Goal: Task Accomplishment & Management: Complete application form

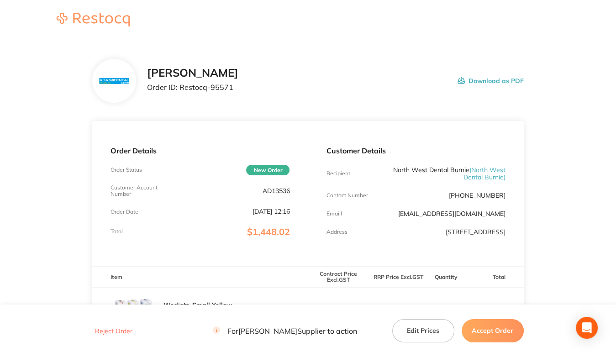
click at [274, 190] on p "AD13536" at bounding box center [275, 190] width 27 height 7
copy p "AD13536"
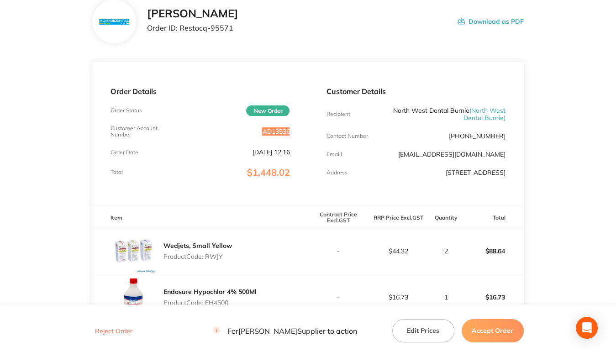
scroll to position [183, 0]
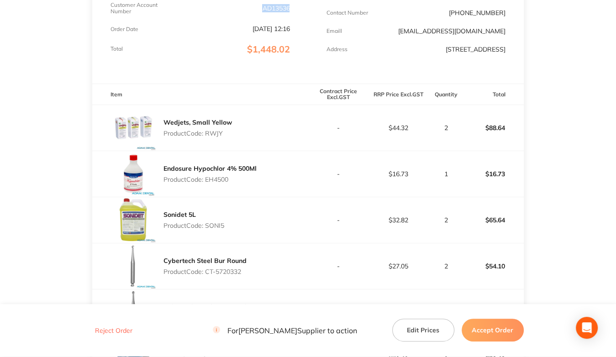
click at [212, 131] on p "Product Code: RWJY" at bounding box center [197, 133] width 68 height 7
copy p "RWJY"
click at [219, 184] on div "Endosure Hypochlor 4% 500Ml Product Code: EH4500" at bounding box center [209, 174] width 93 height 26
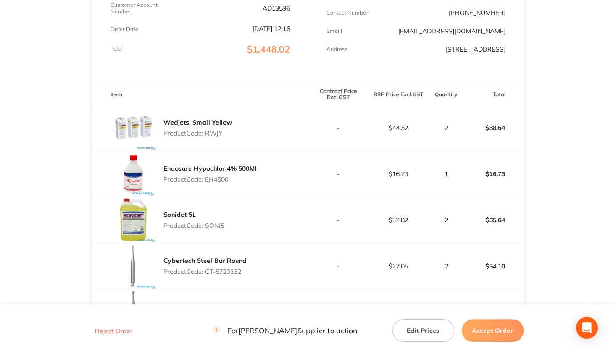
copy p "EH4500"
click at [212, 224] on p "Product Code: SONI5" at bounding box center [193, 225] width 61 height 7
copy p "SONI5"
drag, startPoint x: 206, startPoint y: 270, endPoint x: 265, endPoint y: 271, distance: 58.4
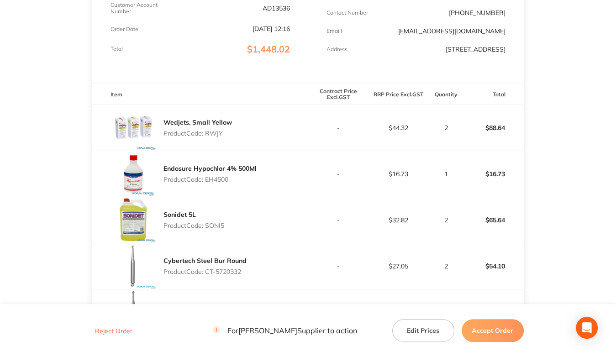
click at [265, 271] on div "Cybertech Steel Bur Round Product Code: CT-5720332" at bounding box center [200, 266] width 216 height 46
copy p "CT-5720332"
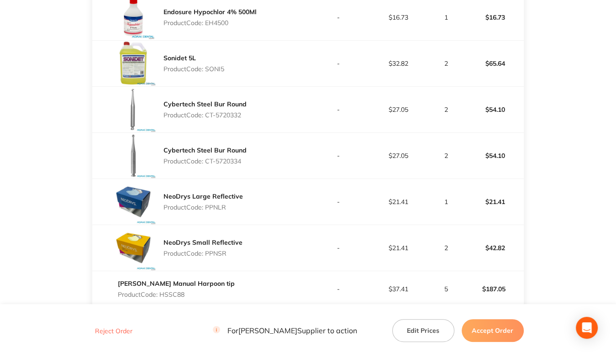
scroll to position [365, 0]
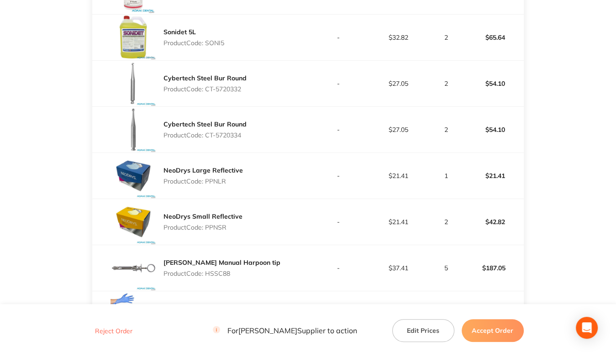
drag, startPoint x: 207, startPoint y: 133, endPoint x: 268, endPoint y: 137, distance: 61.8
click at [268, 137] on div "Cybertech Steel Bur Round Product Code: CT-5720334" at bounding box center [200, 130] width 216 height 46
copy p "CT-5720334"
click at [210, 181] on p "Product Code: PPNLR" at bounding box center [202, 181] width 79 height 7
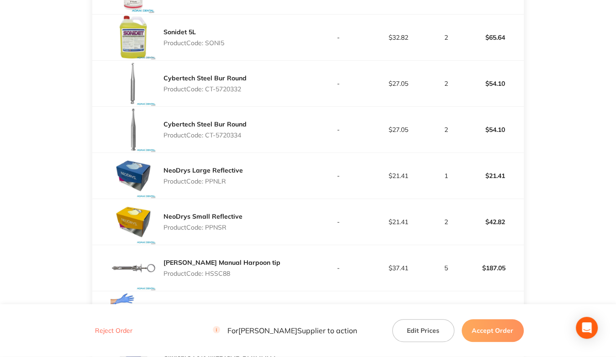
copy p "PPNLR"
click at [216, 226] on p "Product Code: PPNSR" at bounding box center [202, 227] width 79 height 7
copy p "PPNSR"
click at [215, 275] on p "Product Code: HSSC88" at bounding box center [221, 273] width 117 height 7
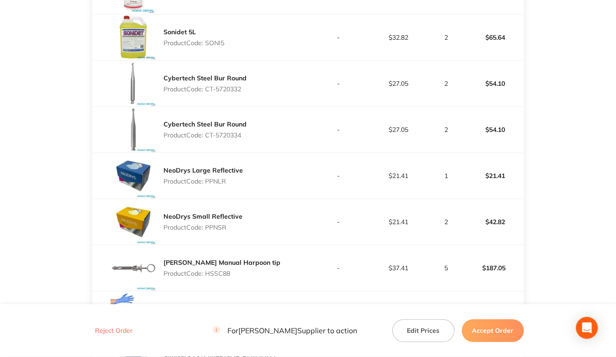
click at [215, 275] on p "Product Code: HSSC88" at bounding box center [221, 273] width 117 height 7
copy p "HSSC88"
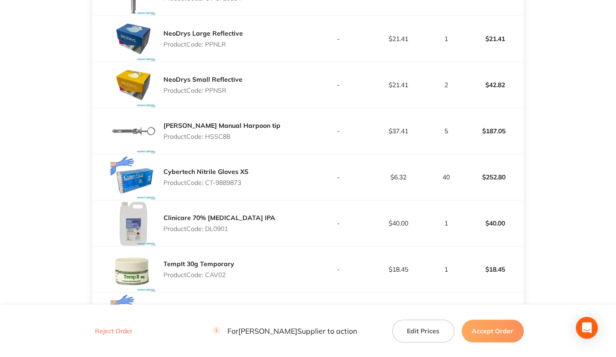
scroll to position [548, 0]
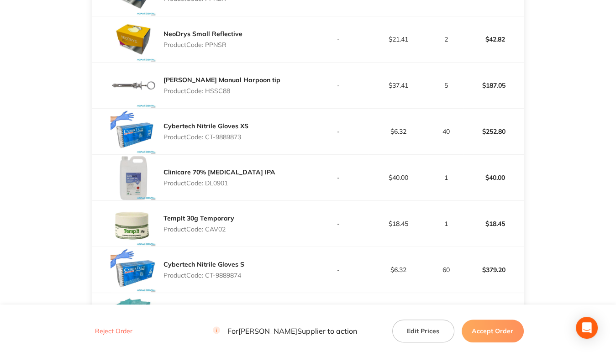
drag, startPoint x: 206, startPoint y: 138, endPoint x: 315, endPoint y: 145, distance: 109.4
click at [315, 145] on tr "Cybertech Nitrile Gloves XS Product Code: CT-9889873 - $6.32 40 $252.80" at bounding box center [307, 132] width 431 height 46
copy p "CT-9889873"
click at [216, 182] on p "Product Code: DL0901" at bounding box center [219, 182] width 112 height 7
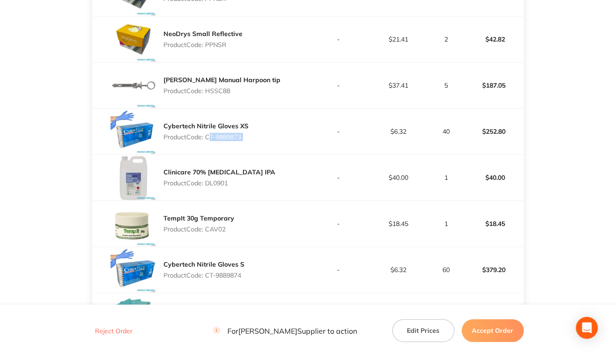
click at [217, 230] on p "Product Code: CAV02" at bounding box center [198, 229] width 71 height 7
drag, startPoint x: 208, startPoint y: 275, endPoint x: 288, endPoint y: 274, distance: 79.4
click at [288, 274] on div "Cybertech Nitrile Gloves S Product Code: CT-9889874" at bounding box center [200, 270] width 216 height 46
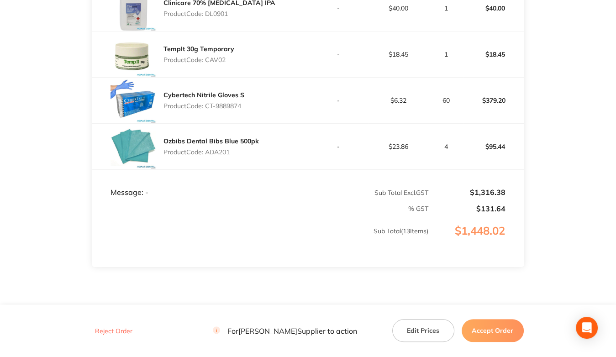
scroll to position [731, 0]
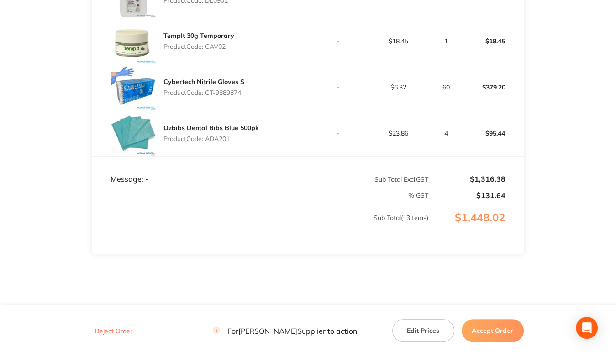
click at [220, 140] on p "Product Code: ADA201" at bounding box center [210, 138] width 95 height 7
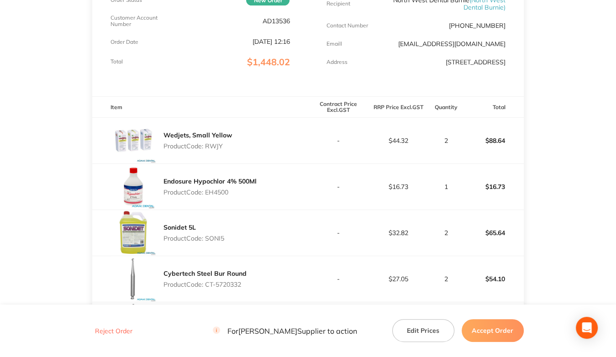
scroll to position [137, 0]
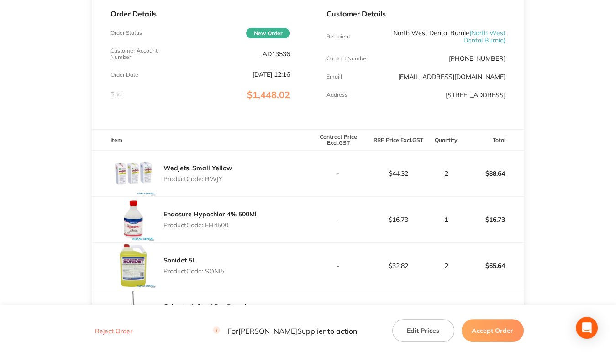
click at [273, 56] on p "AD13536" at bounding box center [275, 53] width 27 height 7
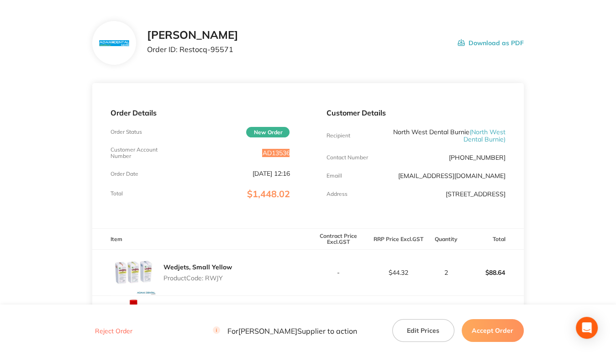
scroll to position [0, 0]
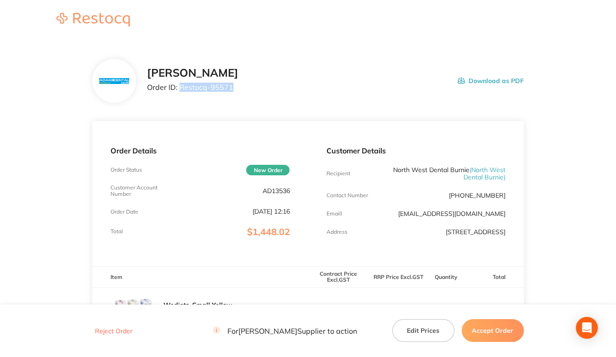
drag, startPoint x: 180, startPoint y: 85, endPoint x: 265, endPoint y: 94, distance: 85.4
click at [265, 94] on div "[PERSON_NAME] Order ID: Restocq- 95571 Download as PDF" at bounding box center [335, 81] width 376 height 28
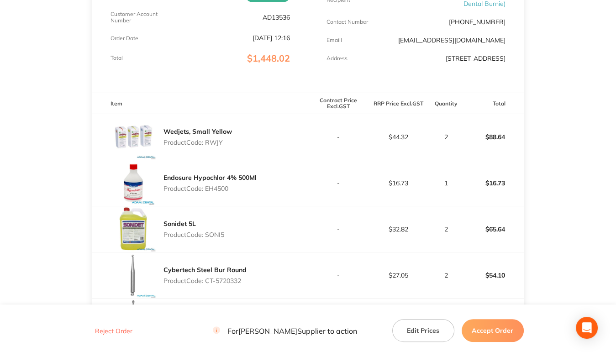
scroll to position [183, 0]
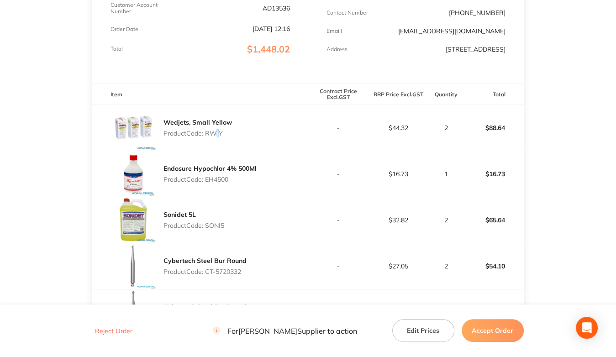
click at [214, 135] on p "Product Code: RWJY" at bounding box center [197, 133] width 68 height 7
click at [215, 134] on p "Product Code: RWJY" at bounding box center [197, 133] width 68 height 7
click at [206, 133] on p "Product Code: RWJY" at bounding box center [197, 133] width 68 height 7
click at [220, 182] on p "Product Code: EH4500" at bounding box center [209, 179] width 93 height 7
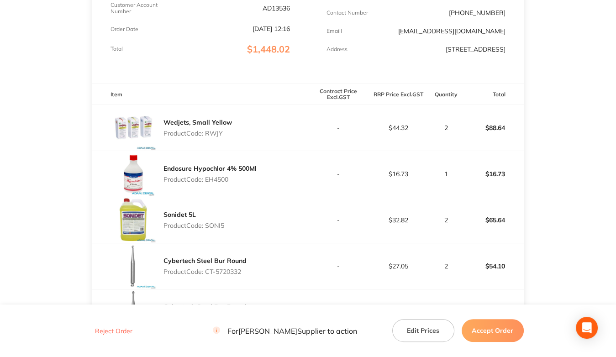
click at [220, 182] on p "Product Code: EH4500" at bounding box center [209, 179] width 93 height 7
click at [221, 226] on p "Product Code: SONI5" at bounding box center [193, 225] width 61 height 7
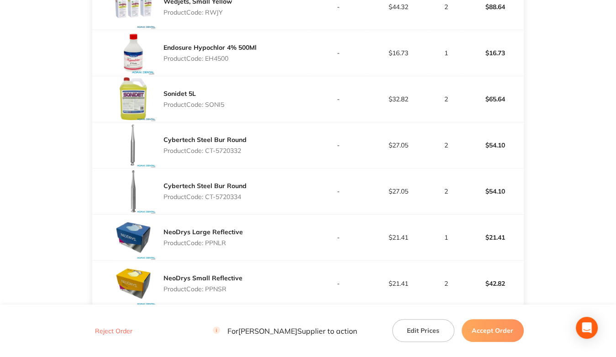
scroll to position [320, 0]
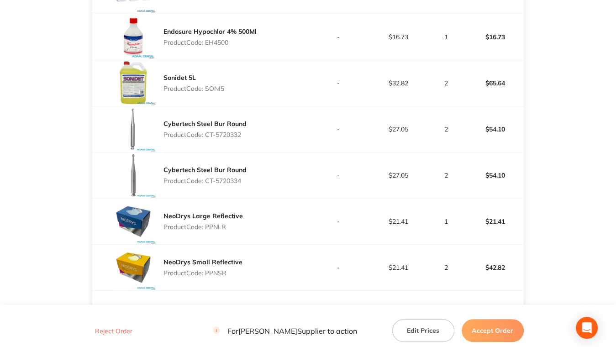
drag, startPoint x: 207, startPoint y: 133, endPoint x: 248, endPoint y: 135, distance: 41.6
click at [248, 135] on div "Cybertech Steel Bur Round Product Code: CT-5720332" at bounding box center [200, 129] width 216 height 46
drag, startPoint x: 207, startPoint y: 180, endPoint x: 292, endPoint y: 181, distance: 84.9
click at [292, 181] on div "Cybertech Steel Bur Round Product Code: CT-5720334" at bounding box center [200, 175] width 216 height 46
click at [212, 226] on p "Product Code: PPNLR" at bounding box center [202, 226] width 79 height 7
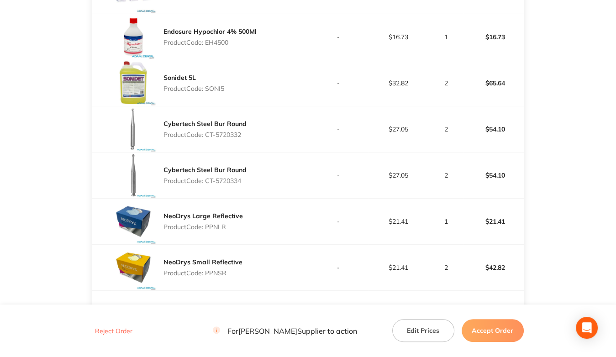
click at [212, 226] on p "Product Code: PPNLR" at bounding box center [202, 226] width 79 height 7
click at [214, 273] on p "Product Code: PPNSR" at bounding box center [202, 272] width 79 height 7
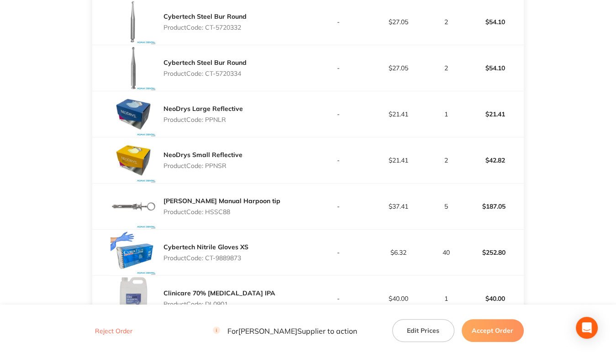
scroll to position [457, 0]
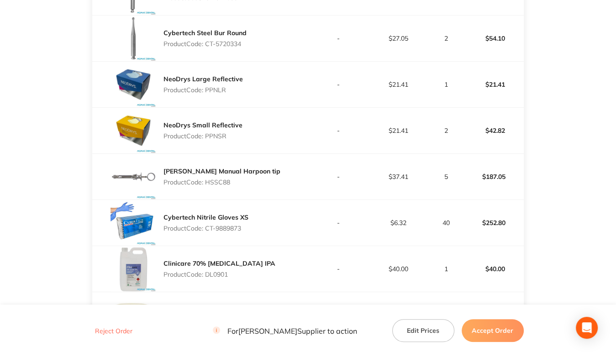
click at [216, 182] on p "Product Code: HSSC88" at bounding box center [221, 182] width 117 height 7
drag, startPoint x: 208, startPoint y: 226, endPoint x: 286, endPoint y: 231, distance: 78.2
click at [286, 231] on div "Cybertech Nitrile Gloves XS Product Code: CT-9889873" at bounding box center [200, 223] width 216 height 46
click at [212, 271] on p "Product Code: DL0901" at bounding box center [219, 274] width 112 height 7
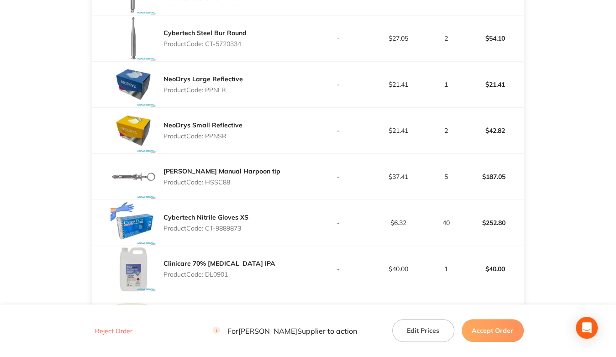
click at [212, 271] on p "Product Code: DL0901" at bounding box center [219, 274] width 112 height 7
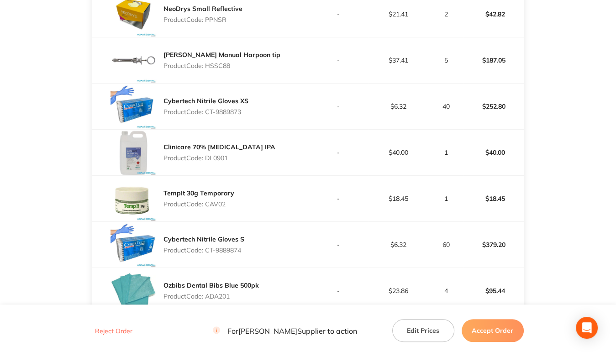
scroll to position [594, 0]
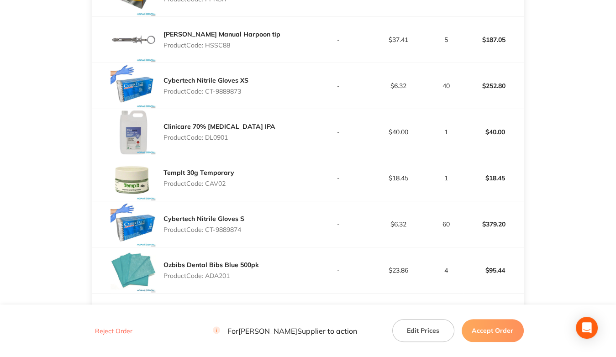
click at [213, 182] on p "Product Code: CAV02" at bounding box center [198, 183] width 71 height 7
drag, startPoint x: 207, startPoint y: 229, endPoint x: 355, endPoint y: 241, distance: 148.4
click at [354, 241] on tr "Cybertech Nitrile Gloves S Product Code: CT-9889874 - $6.32 60 $379.20" at bounding box center [307, 224] width 431 height 46
click at [236, 229] on p "Product Code: CT-9889874" at bounding box center [203, 229] width 81 height 7
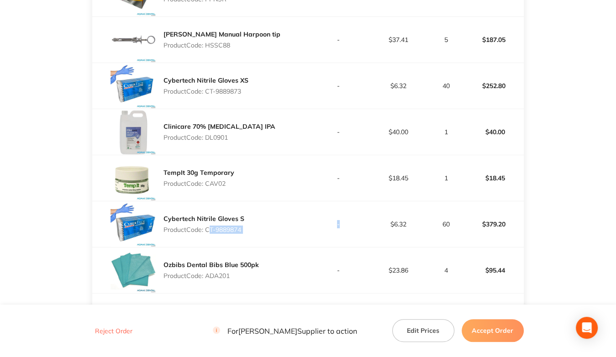
drag, startPoint x: 207, startPoint y: 228, endPoint x: 248, endPoint y: 228, distance: 41.1
click at [248, 228] on div "Cybertech Nitrile Gloves S Product Code: CT-9889874" at bounding box center [200, 224] width 216 height 46
click at [226, 274] on p "Product Code: ADA201" at bounding box center [210, 275] width 95 height 7
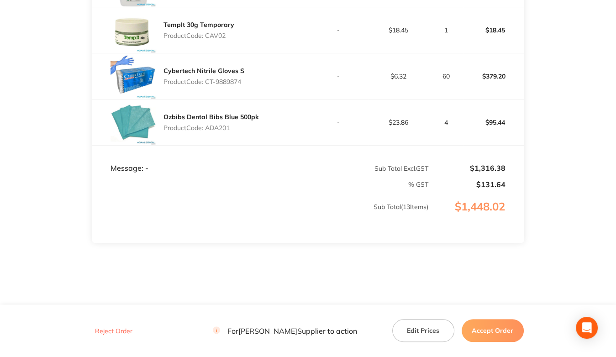
scroll to position [752, 0]
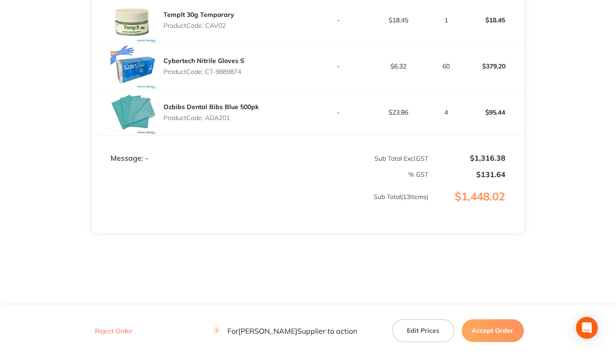
click at [485, 327] on button "Accept Order" at bounding box center [493, 330] width 62 height 23
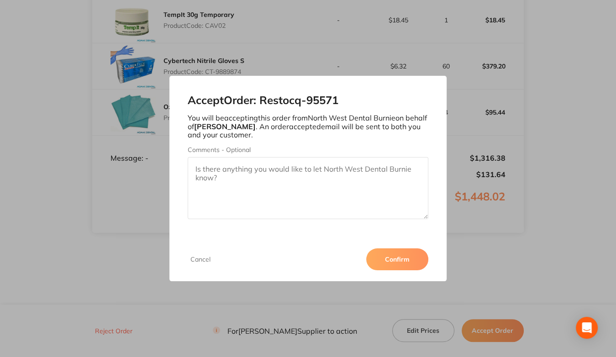
click at [390, 261] on button "Confirm" at bounding box center [397, 259] width 62 height 22
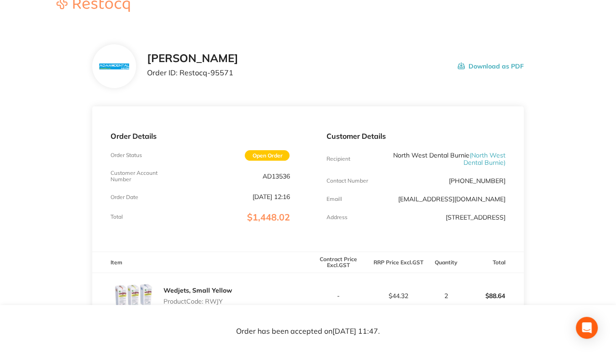
scroll to position [0, 0]
